Goal: Check status

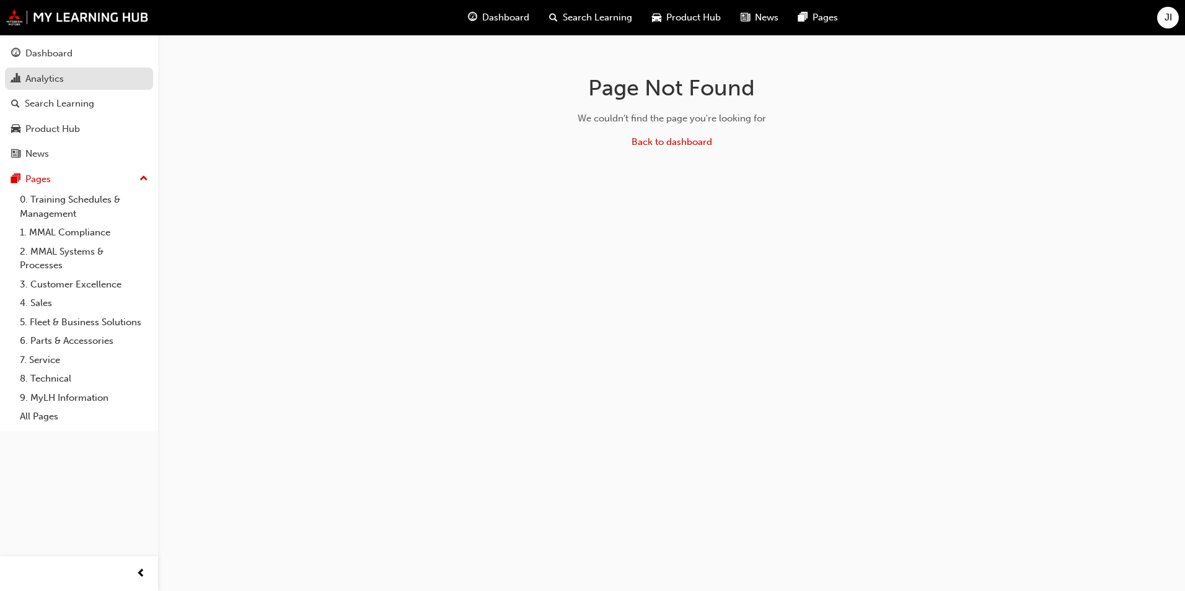
click at [63, 78] on div "Analytics" at bounding box center [44, 79] width 38 height 14
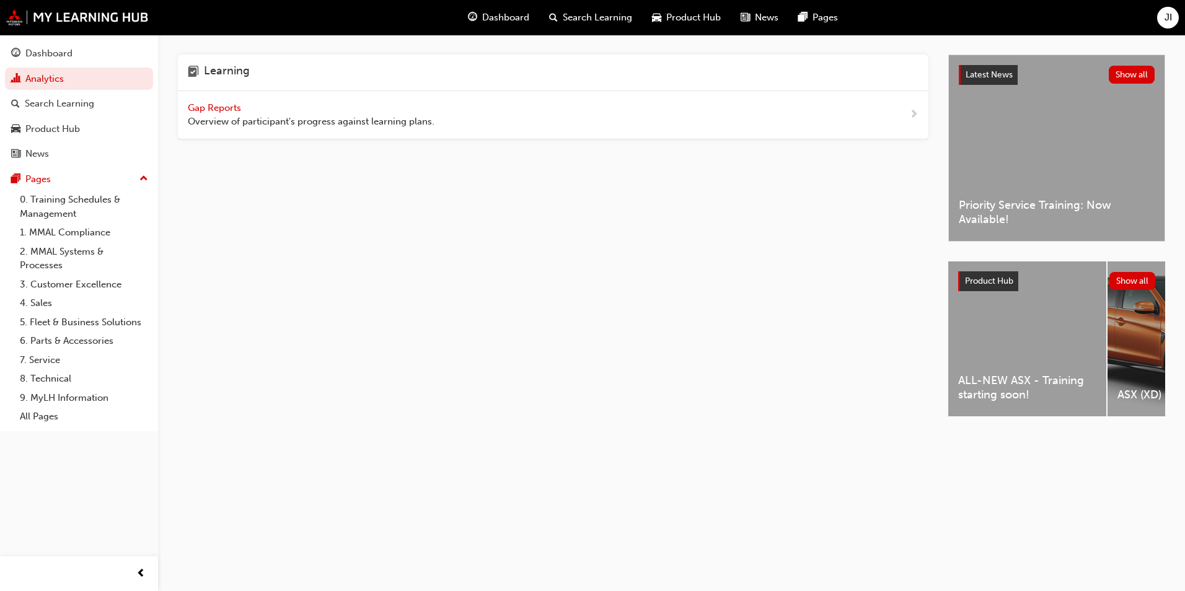
click at [208, 103] on span "Gap Reports" at bounding box center [216, 107] width 56 height 11
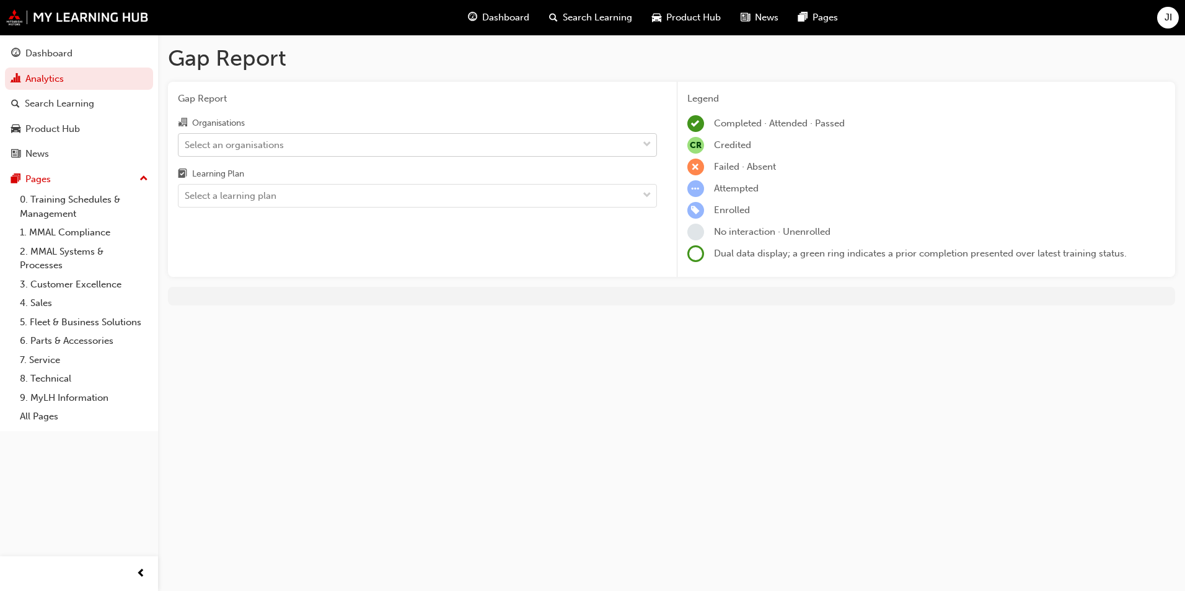
click at [619, 143] on div "Select an organisations" at bounding box center [408, 145] width 459 height 22
click at [186, 143] on input "Organisations Select an organisations" at bounding box center [185, 144] width 1 height 11
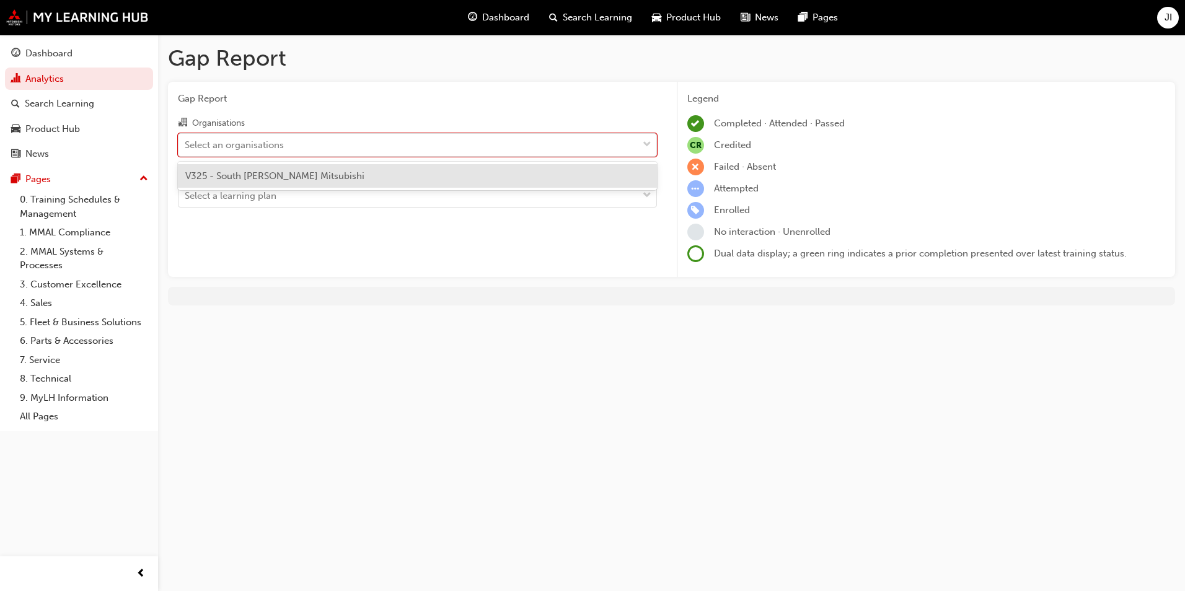
click at [547, 177] on div "V325 - South [PERSON_NAME] Mitsubishi" at bounding box center [417, 176] width 479 height 24
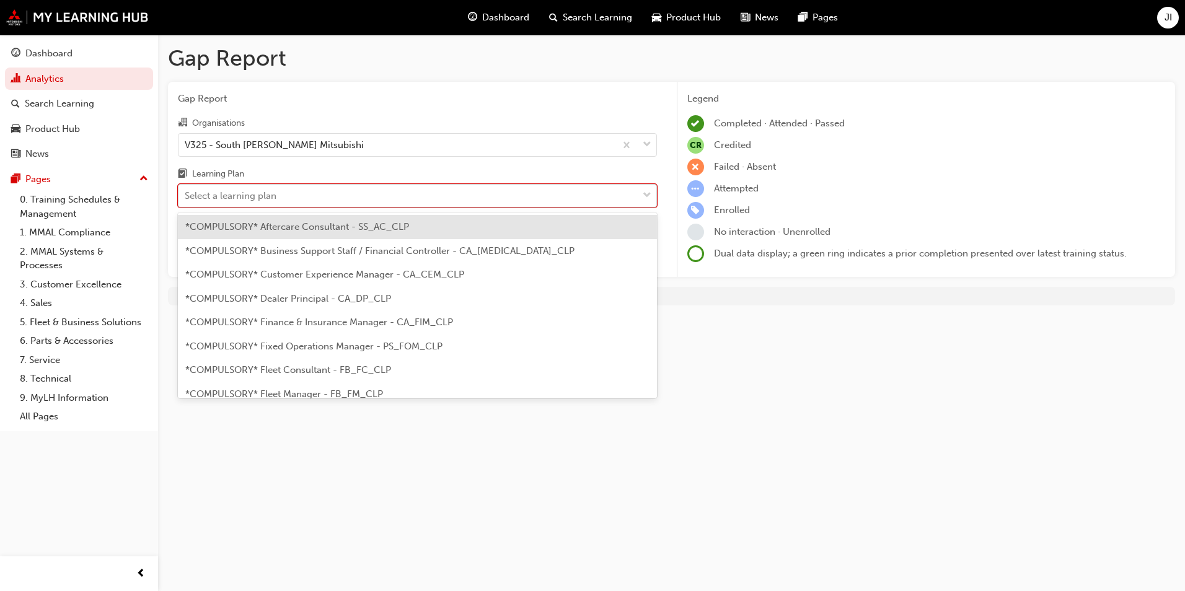
click at [535, 196] on div "Select a learning plan" at bounding box center [408, 196] width 459 height 22
click at [186, 196] on input "Learning Plan option *COMPULSORY* Aftercare Consultant - SS_AC_CLP focused, 1 o…" at bounding box center [185, 195] width 1 height 11
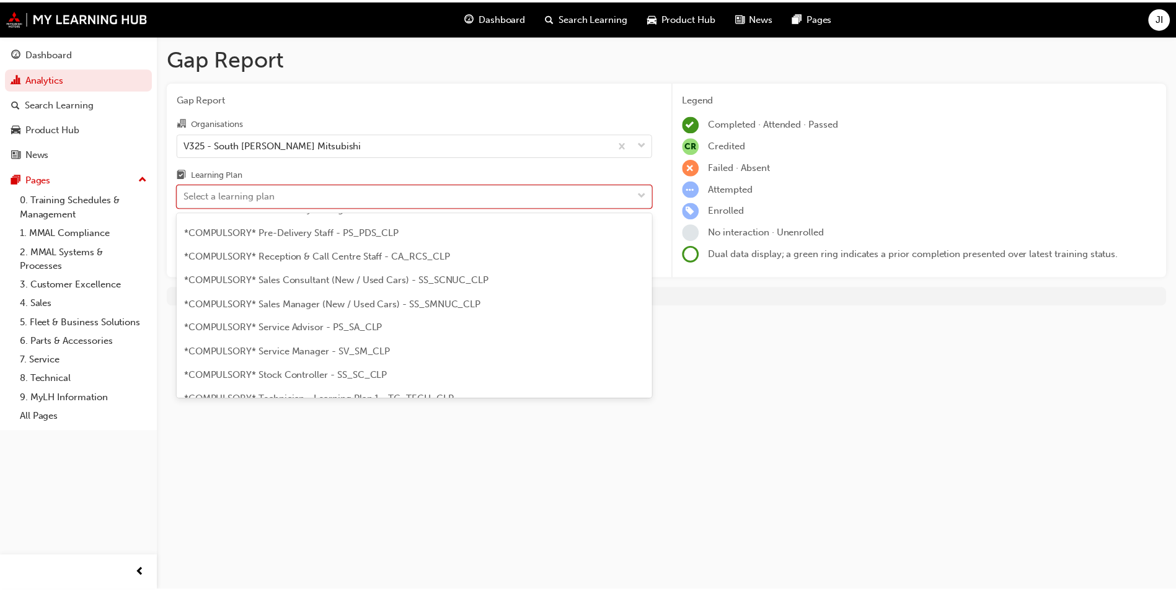
scroll to position [341, 0]
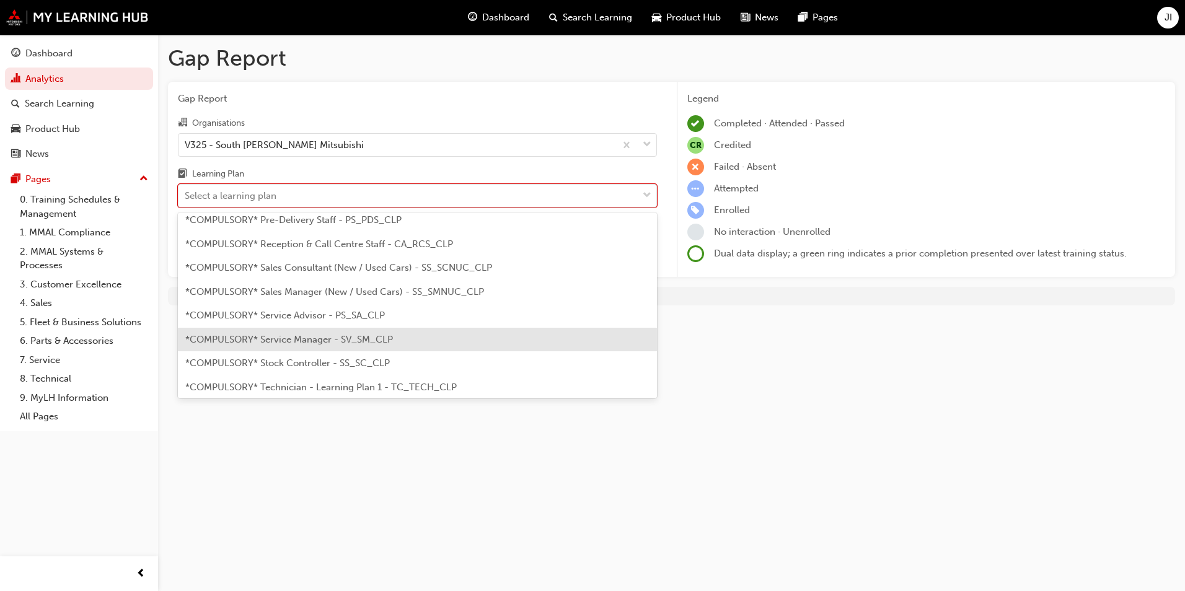
click at [325, 342] on span "*COMPULSORY* Service Manager - SV_SM_CLP" at bounding box center [289, 339] width 208 height 11
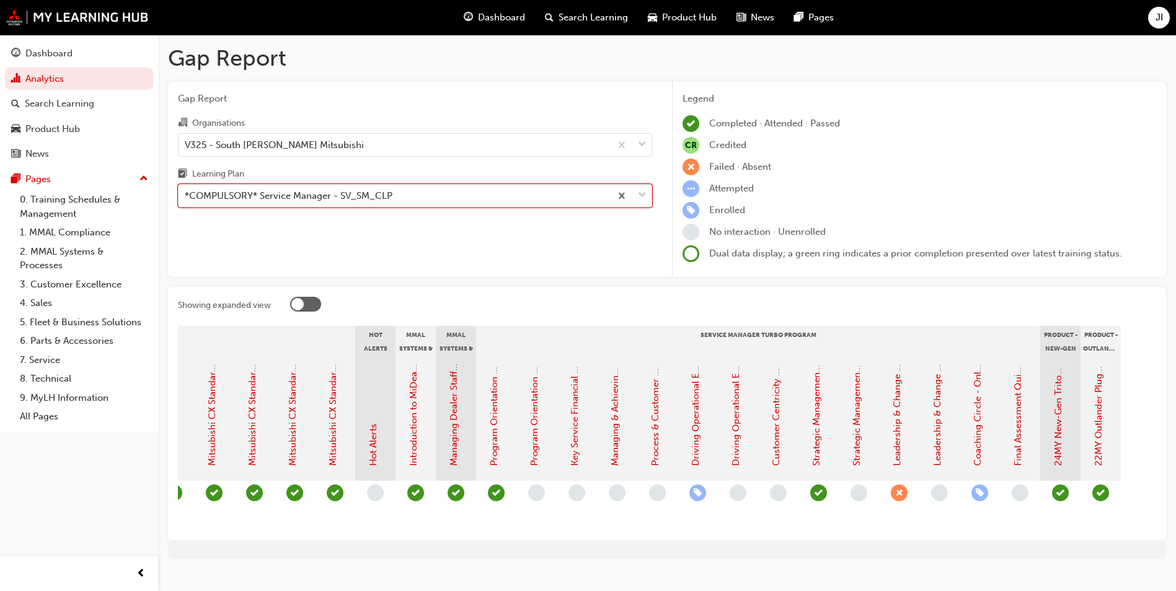
scroll to position [0, 956]
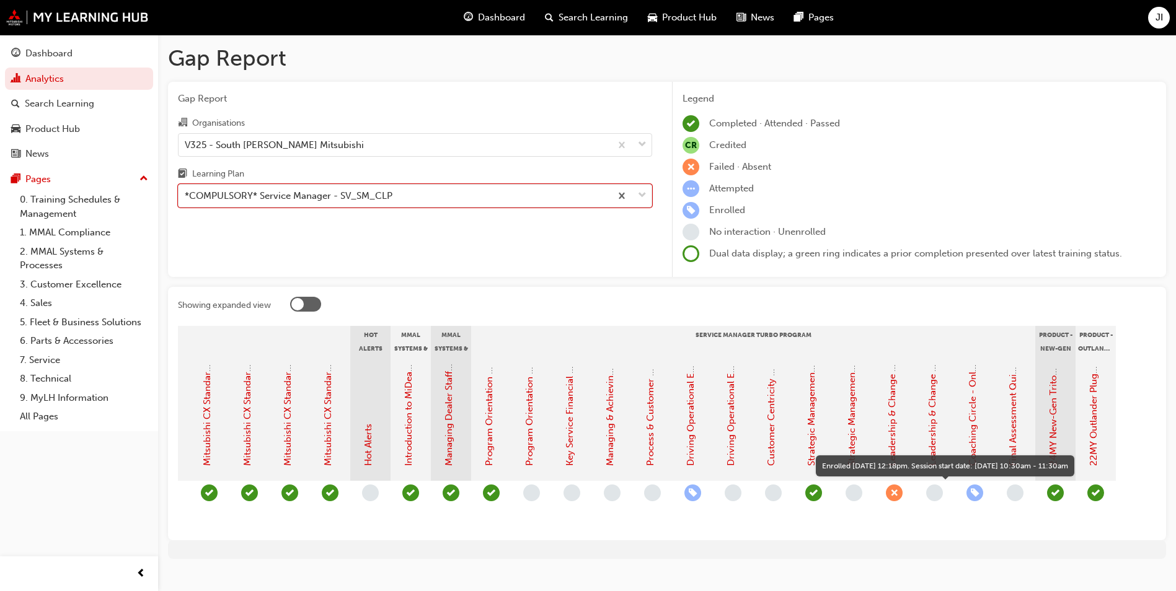
click at [973, 488] on span "learningRecordVerb_ENROLL-icon" at bounding box center [974, 493] width 17 height 17
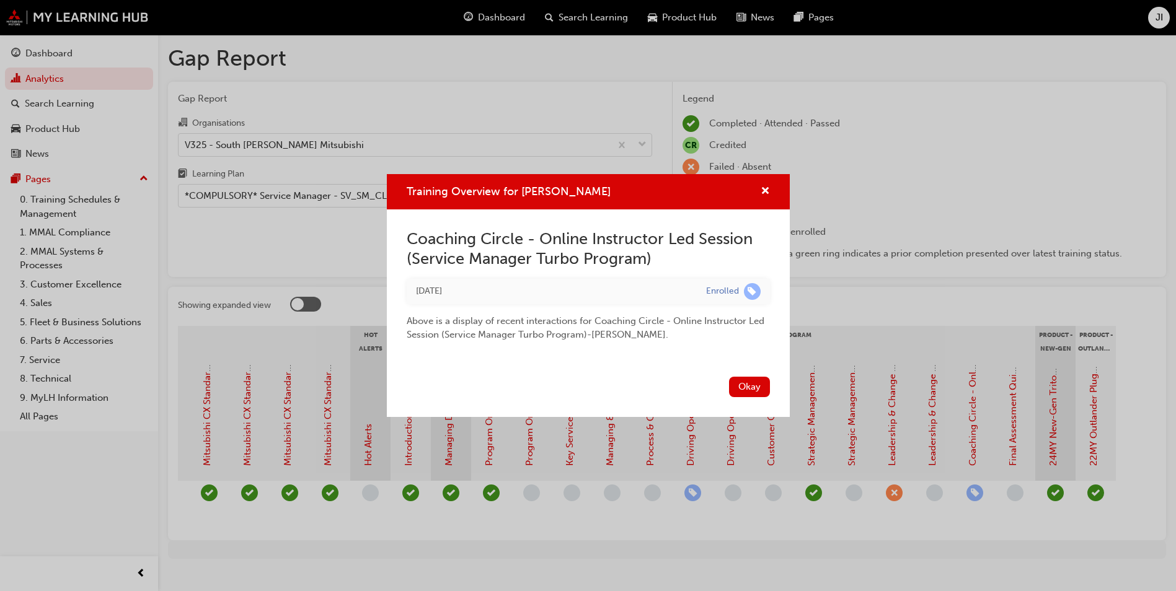
click at [754, 187] on div "Training Overview for GEORGE MARKOPOULOS" at bounding box center [760, 191] width 19 height 15
click at [759, 188] on div "Training Overview for GEORGE MARKOPOULOS" at bounding box center [760, 191] width 19 height 15
click at [764, 190] on span "cross-icon" at bounding box center [765, 192] width 9 height 11
